Goal: Task Accomplishment & Management: Manage account settings

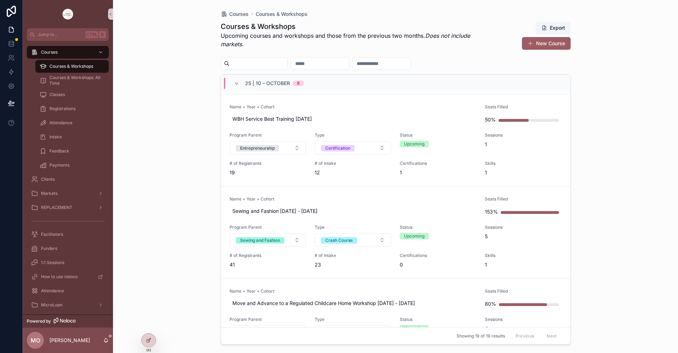
scroll to position [777, 0]
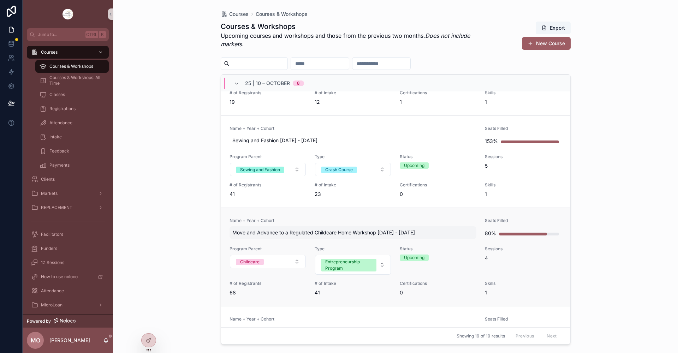
click at [303, 231] on span "Move and Advance to a Regulated Childcare Home Workshop [DATE] - [DATE]" at bounding box center [353, 232] width 242 height 7
click at [246, 286] on span "# of Registrants" at bounding box center [268, 284] width 77 height 6
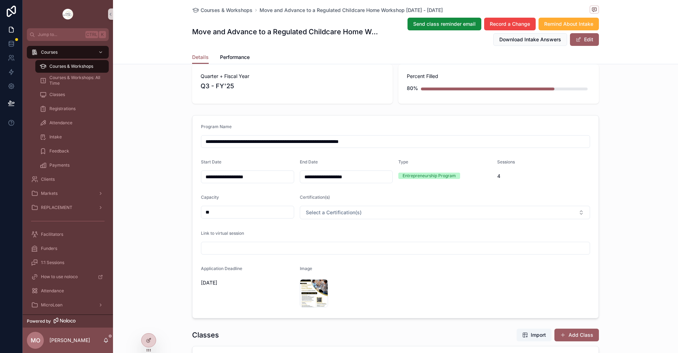
scroll to position [106, 0]
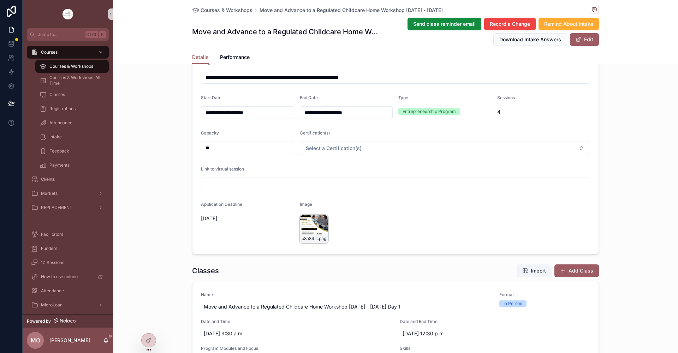
click at [305, 230] on div "b8a84843-68b1-4e83-8858-a6932803f49e-(1) .png" at bounding box center [314, 229] width 28 height 28
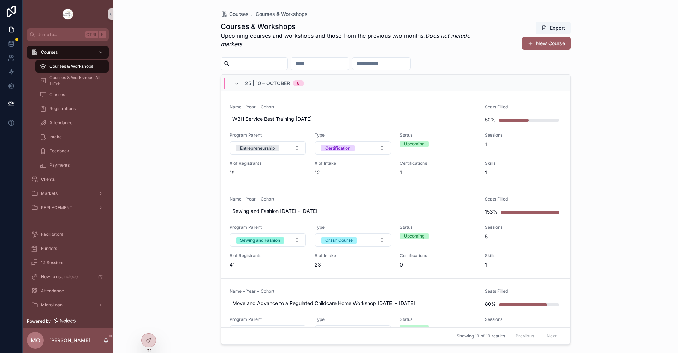
scroll to position [812, 0]
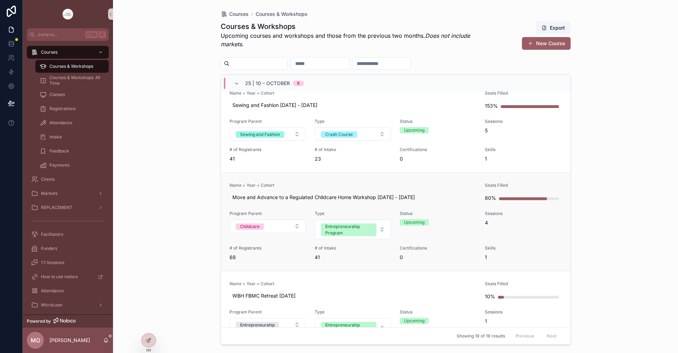
click at [249, 247] on span "# of Registrants" at bounding box center [268, 248] width 77 height 6
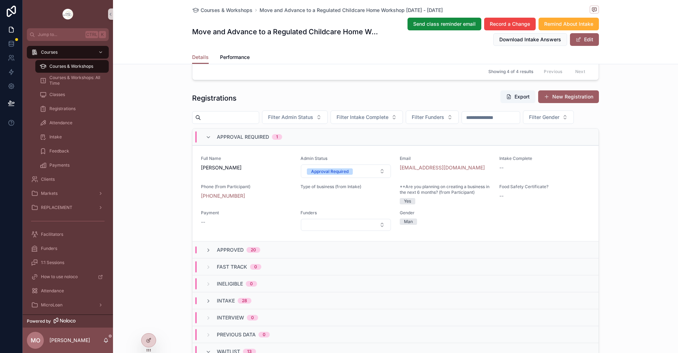
scroll to position [600, 0]
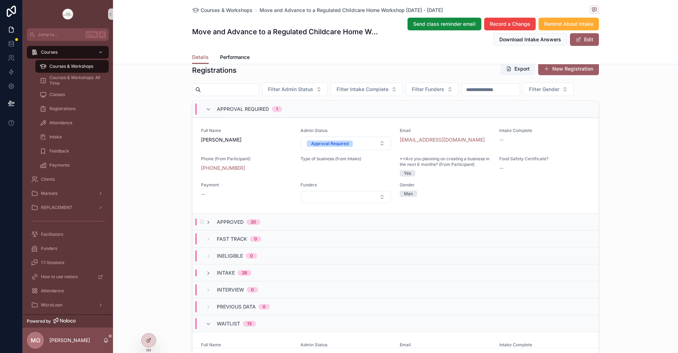
click at [228, 226] on span "Approved" at bounding box center [230, 222] width 27 height 7
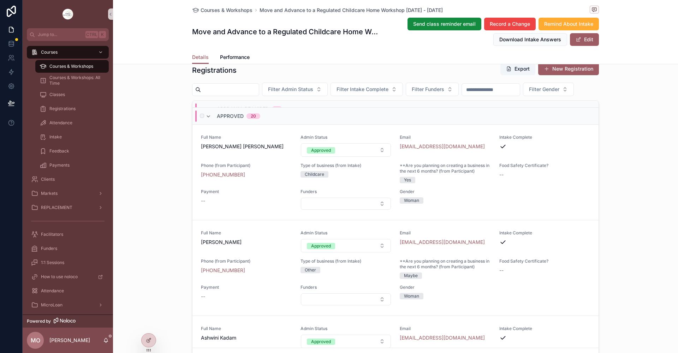
click at [251, 119] on div "20" at bounding box center [253, 116] width 5 height 6
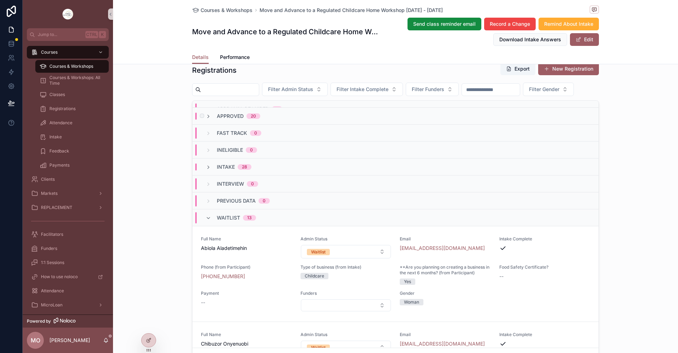
click at [219, 120] on span "Approved" at bounding box center [230, 116] width 27 height 7
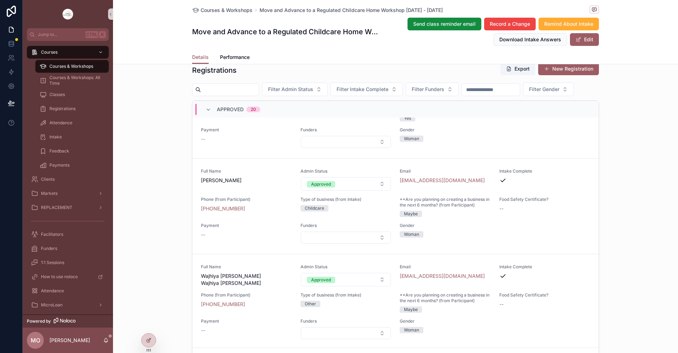
scroll to position [1606, 0]
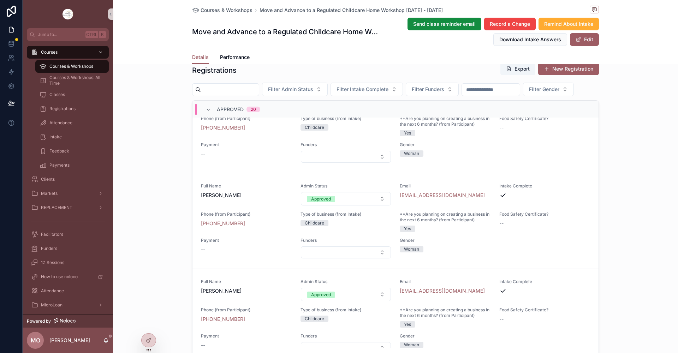
click at [203, 89] on input "scrollable content" at bounding box center [230, 90] width 58 height 10
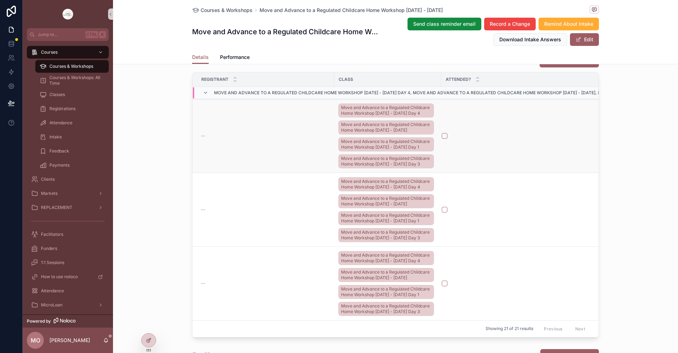
scroll to position [641, 0]
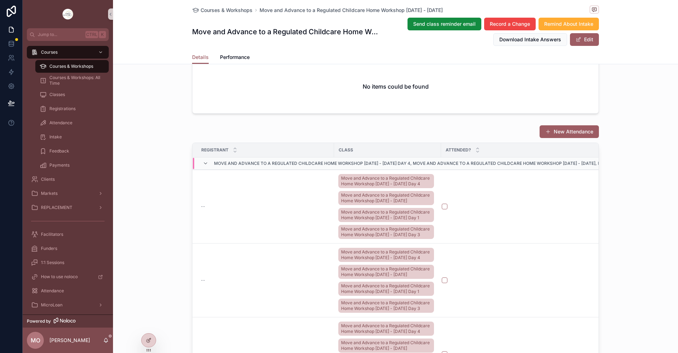
click at [270, 166] on span "Move and Advance to a Regulated Childcare Home Workshop [DATE] - [DATE] Day 4, …" at bounding box center [603, 164] width 778 height 6
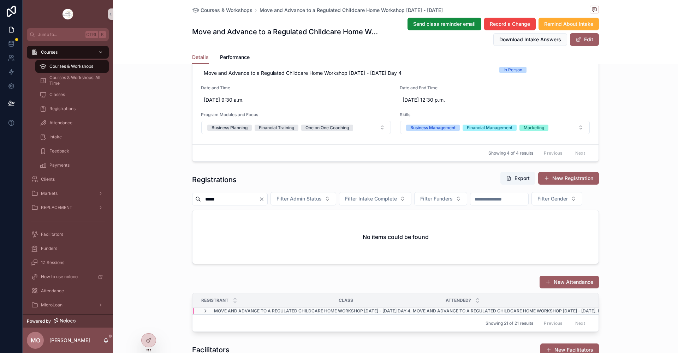
scroll to position [490, 0]
click at [226, 199] on input "*****" at bounding box center [230, 200] width 58 height 10
type input "*"
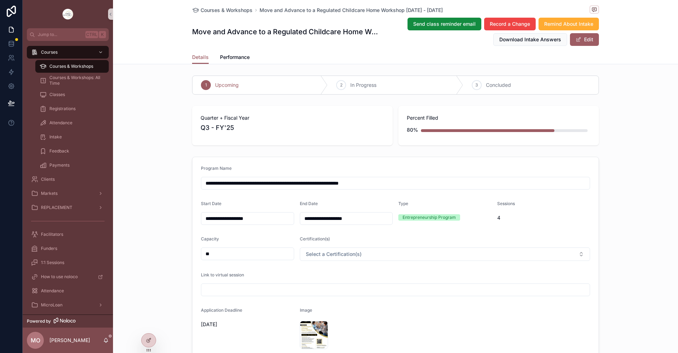
click at [335, 31] on h1 "Move and Advance to a Regulated Childcare Home Workshop [DATE] - [DATE]" at bounding box center [285, 32] width 186 height 10
click at [290, 8] on span "Move and Advance to a Regulated Childcare Home Workshop [DATE] - [DATE]" at bounding box center [351, 10] width 183 height 7
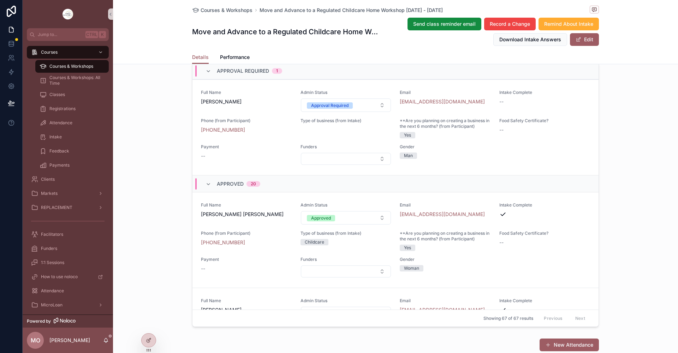
scroll to position [671, 0]
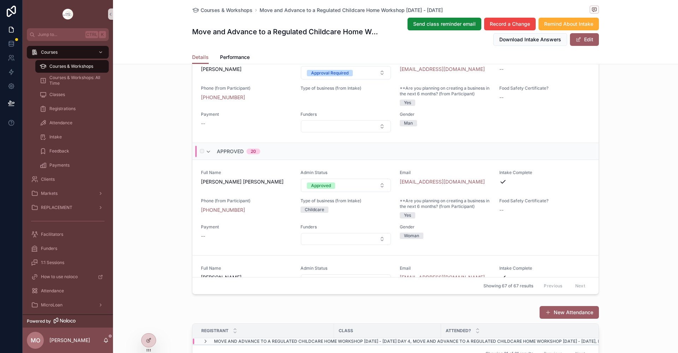
click at [229, 155] on span "Approved" at bounding box center [230, 151] width 27 height 7
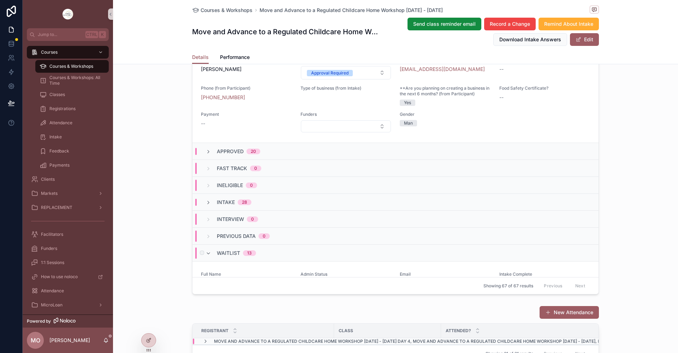
click at [228, 257] on span "Waitlist" at bounding box center [228, 253] width 23 height 7
click at [247, 256] on div "13" at bounding box center [249, 253] width 5 height 6
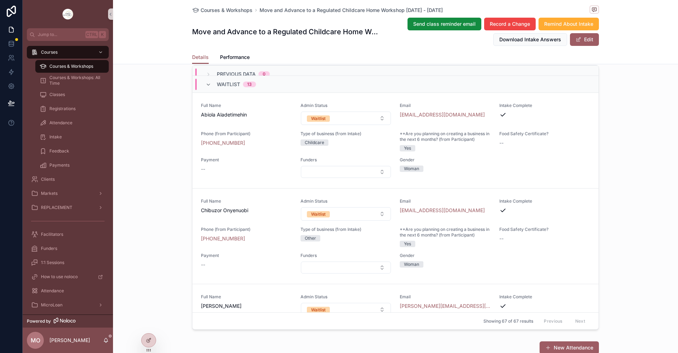
scroll to position [187, 0]
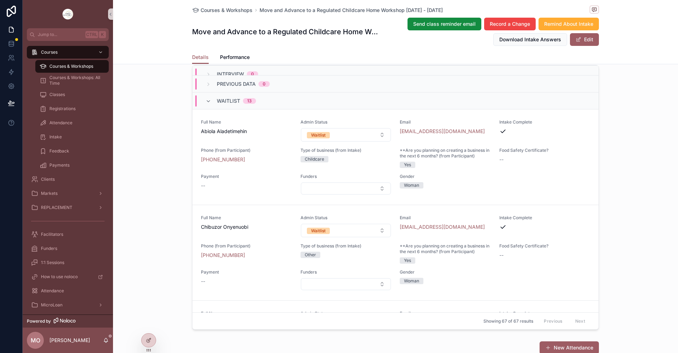
click at [62, 81] on span "Courses & Workshops: All Time" at bounding box center [75, 80] width 52 height 11
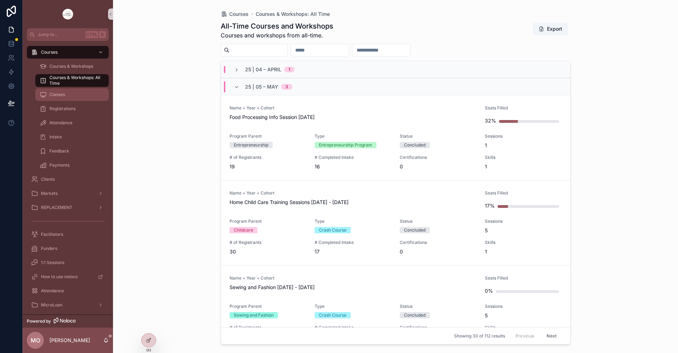
click at [61, 95] on span "Classes" at bounding box center [57, 95] width 16 height 6
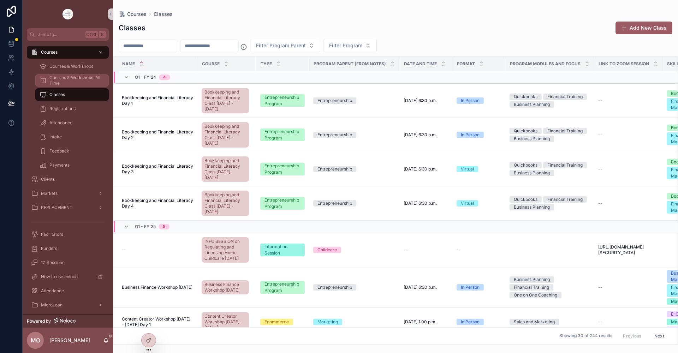
click at [57, 81] on span "Courses & Workshops: All Time" at bounding box center [75, 80] width 52 height 11
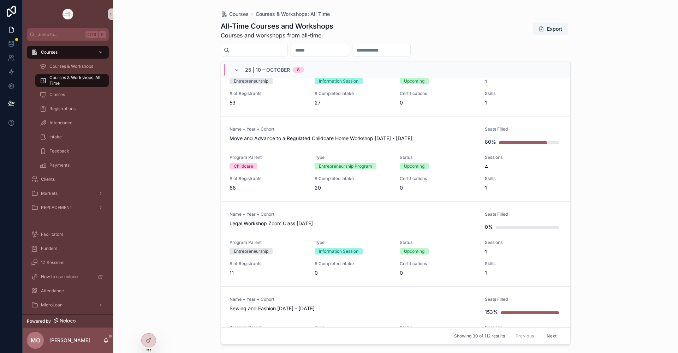
scroll to position [1888, 0]
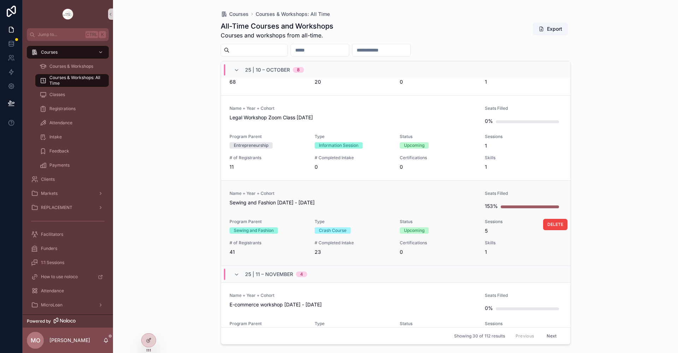
click at [269, 204] on span "Sewing and Fashion [DATE] - [DATE]" at bounding box center [353, 202] width 247 height 7
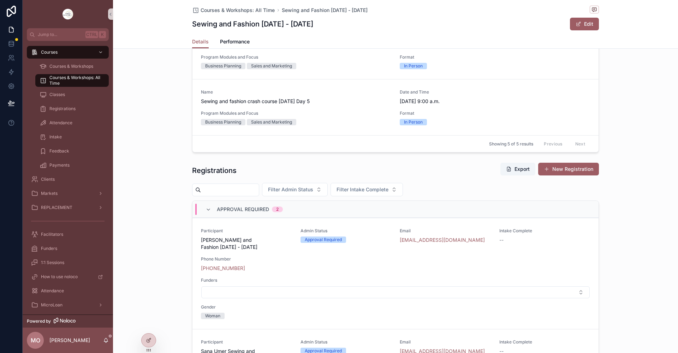
scroll to position [424, 0]
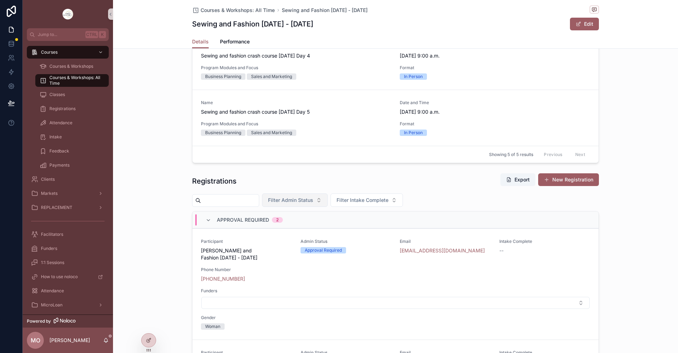
click at [328, 201] on button "Filter Admin Status" at bounding box center [295, 199] width 66 height 13
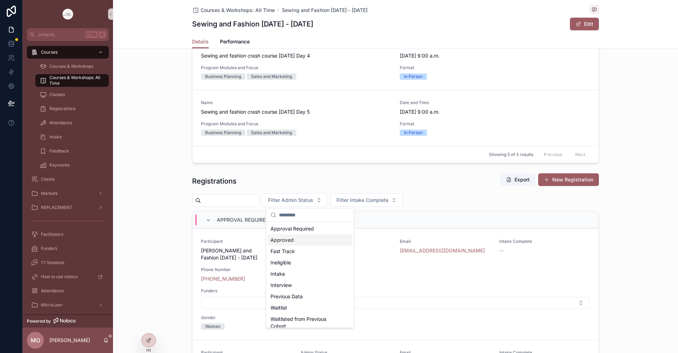
click at [298, 242] on div "Approved" at bounding box center [310, 239] width 85 height 11
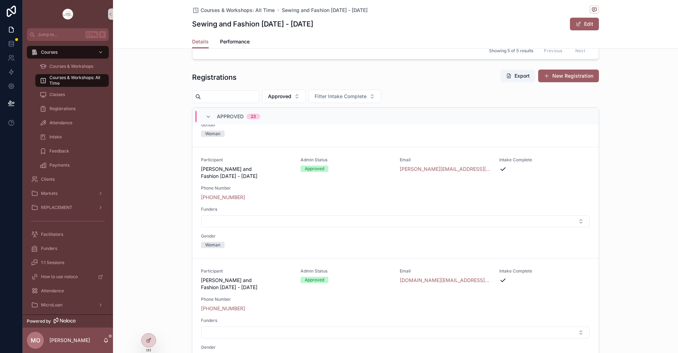
scroll to position [651, 0]
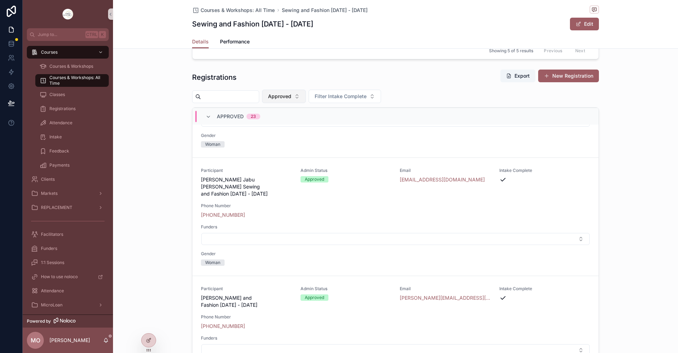
click at [306, 99] on button "Approved" at bounding box center [284, 96] width 44 height 13
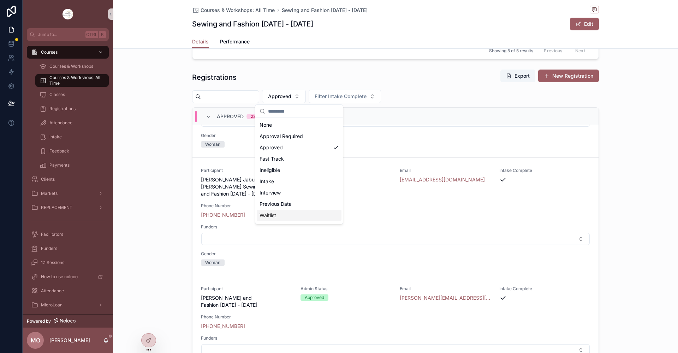
click at [286, 214] on div "Waitlist" at bounding box center [299, 215] width 85 height 11
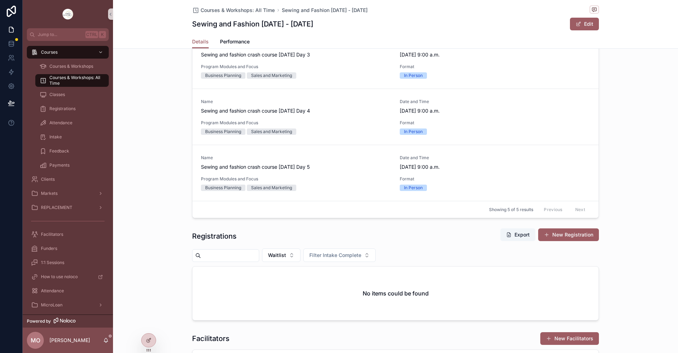
scroll to position [444, 0]
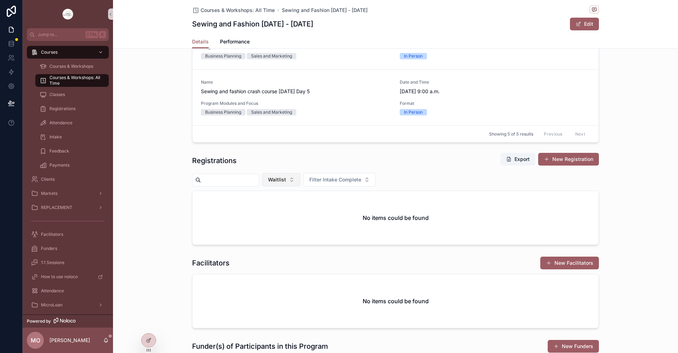
click at [300, 182] on button "Waitlist" at bounding box center [281, 179] width 38 height 13
click at [282, 220] on div "Approval Required" at bounding box center [296, 219] width 85 height 11
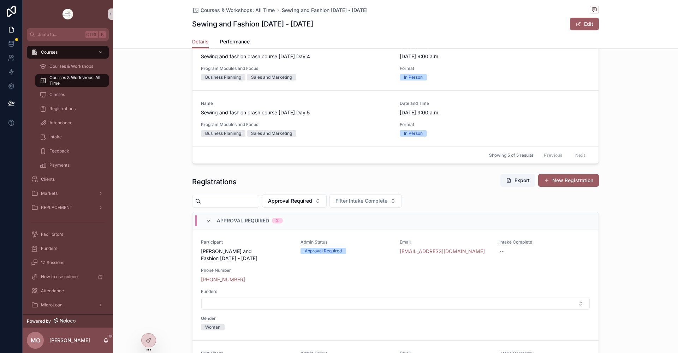
scroll to position [422, 0]
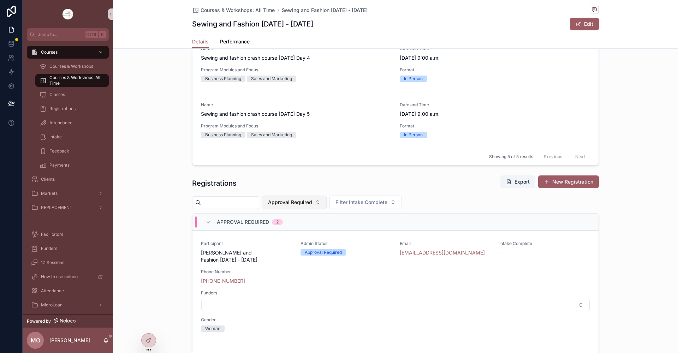
click at [327, 204] on button "Approval Required" at bounding box center [294, 202] width 65 height 13
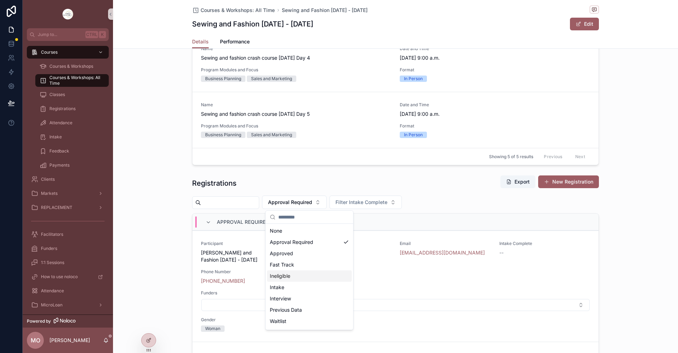
click at [310, 276] on div "Ineligible" at bounding box center [309, 275] width 85 height 11
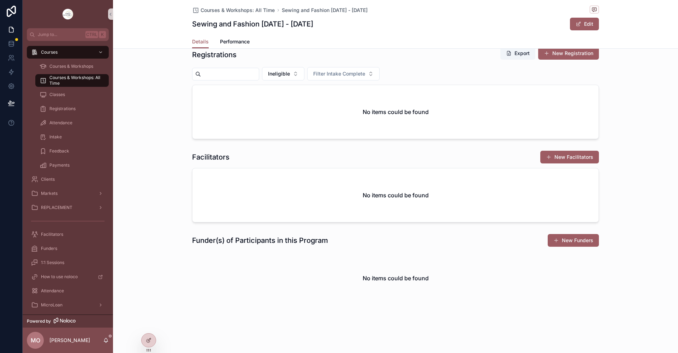
scroll to position [409, 0]
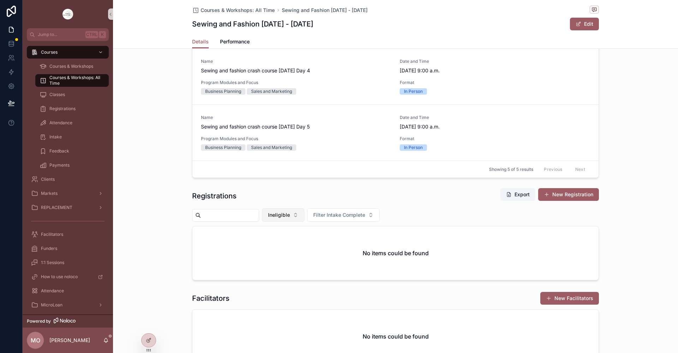
click at [304, 217] on button "Ineligible" at bounding box center [283, 214] width 42 height 13
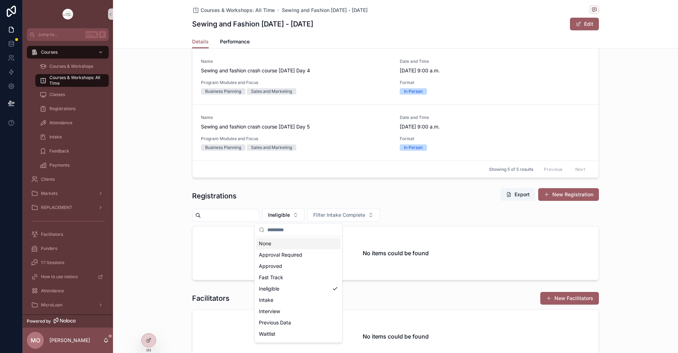
click at [272, 244] on div "None" at bounding box center [298, 243] width 85 height 11
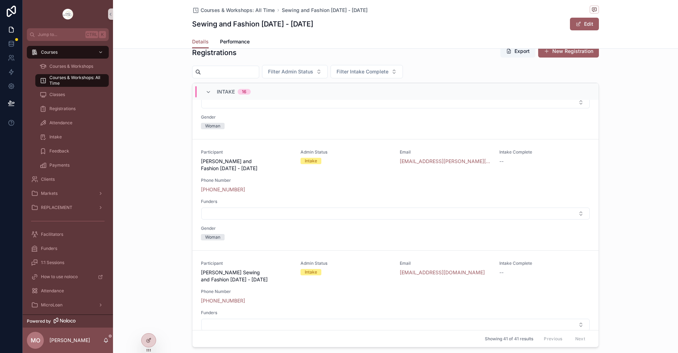
scroll to position [4449, 0]
